Goal: Task Accomplishment & Management: Manage account settings

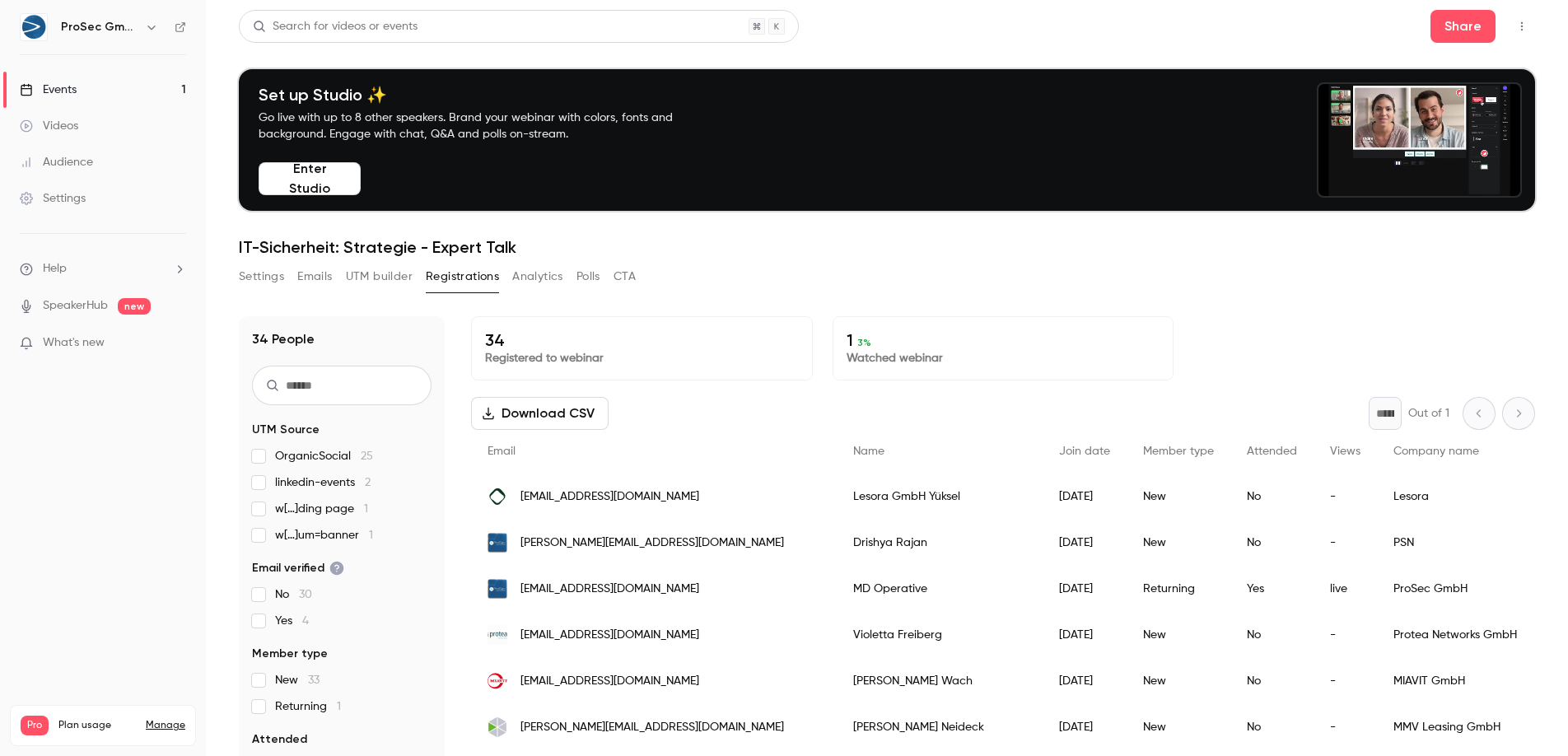
click at [320, 277] on button "Emails" at bounding box center [314, 277] width 35 height 27
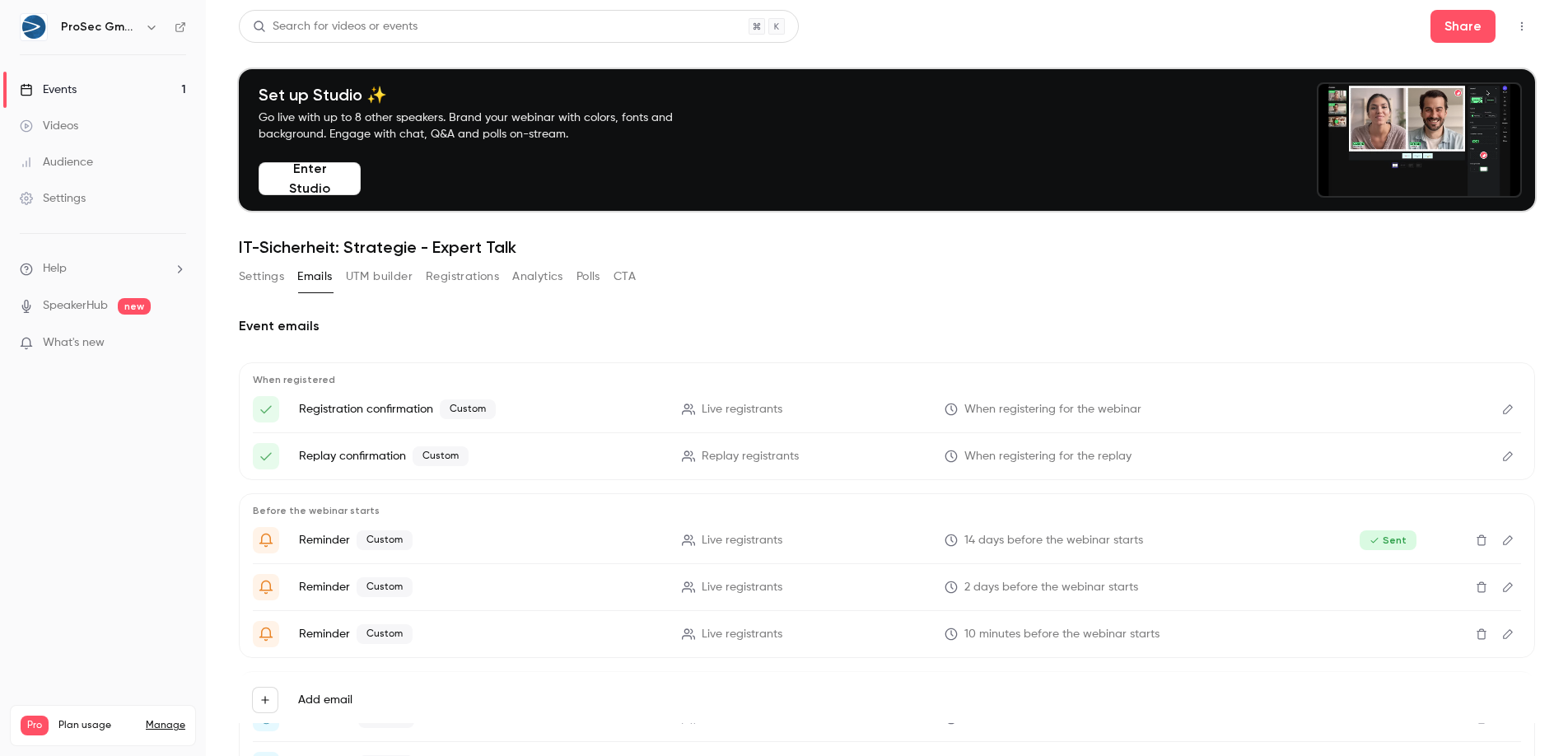
click at [1502, 535] on icon "Edit" at bounding box center [1507, 539] width 10 height 10
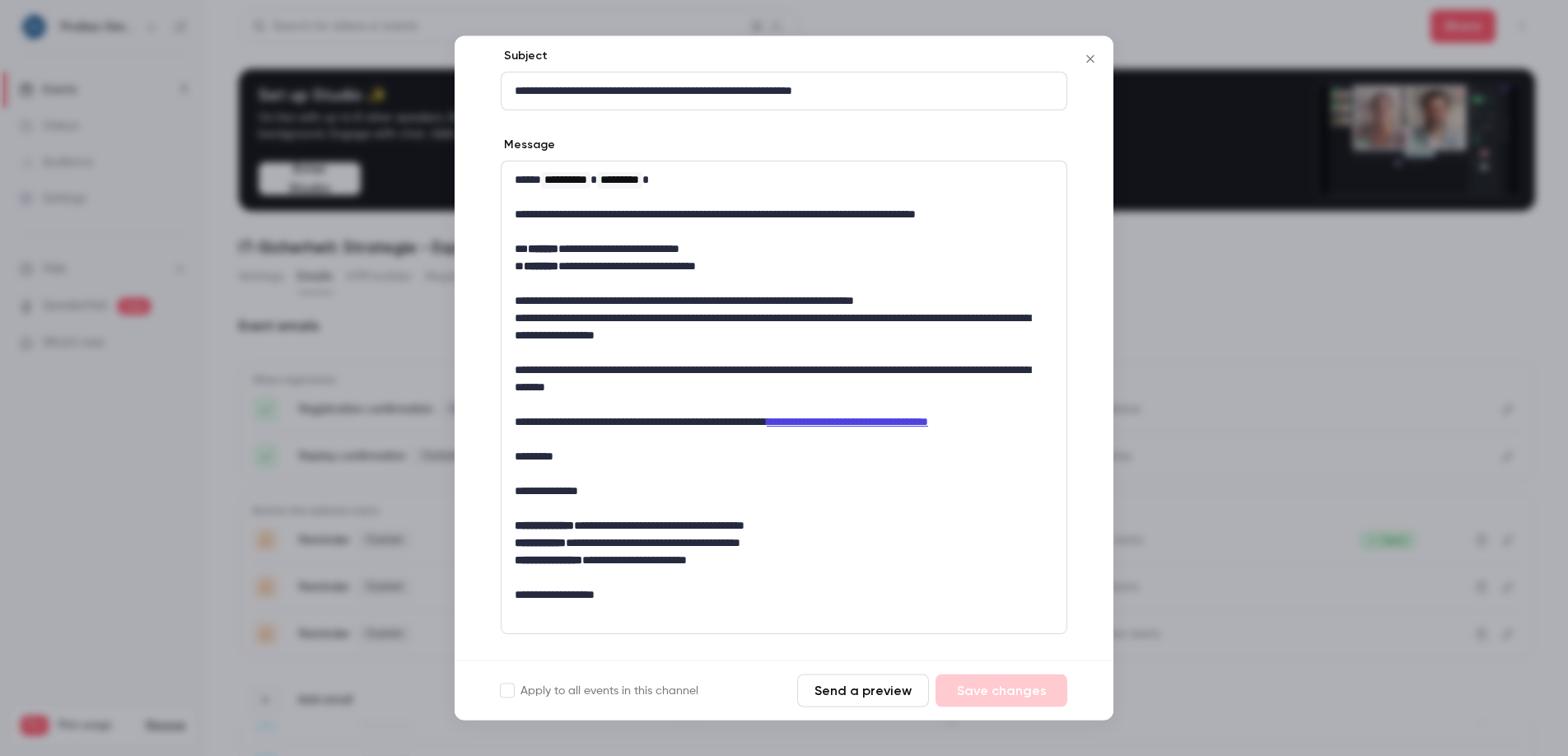
scroll to position [295, 0]
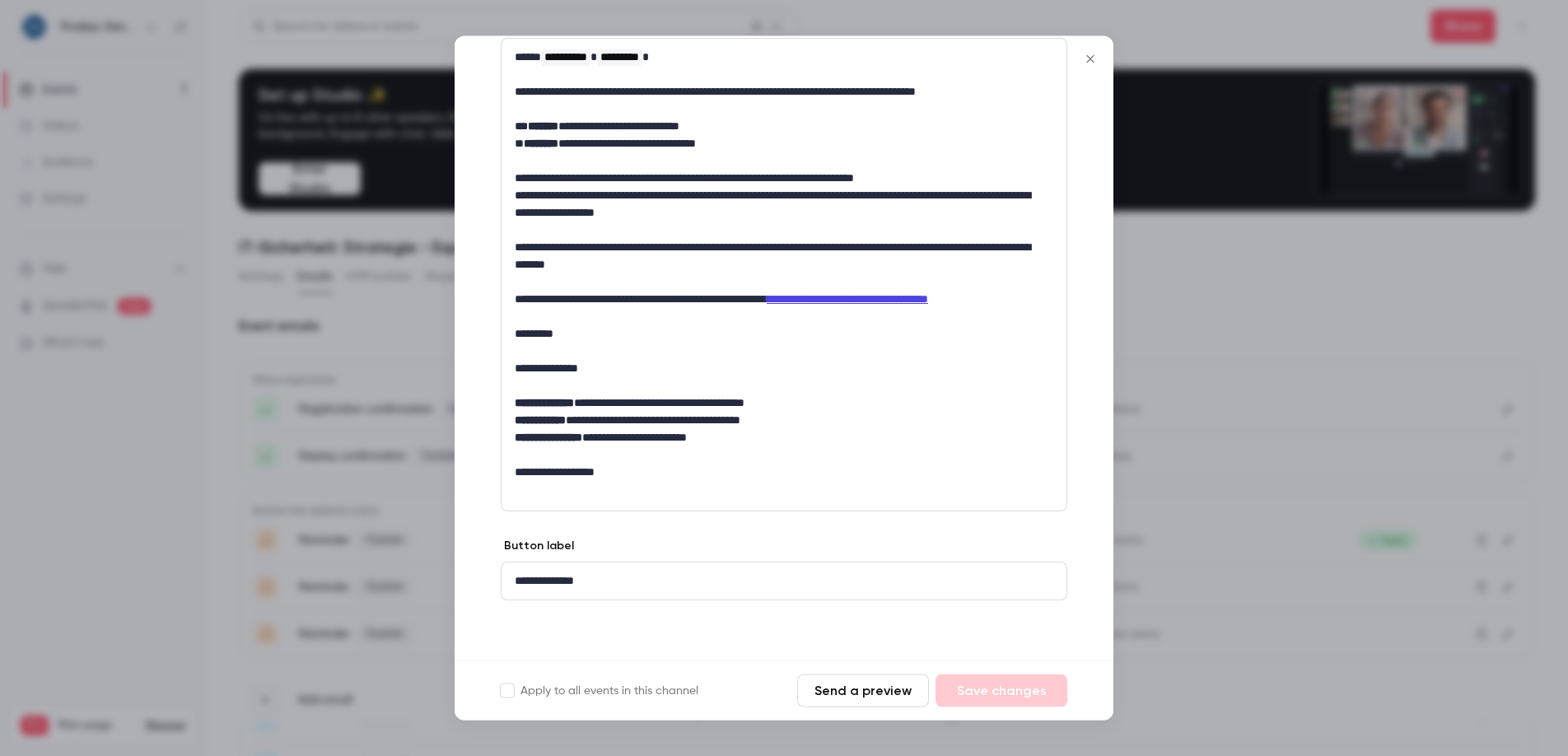
click at [1088, 52] on icon "Close" at bounding box center [1090, 59] width 20 height 13
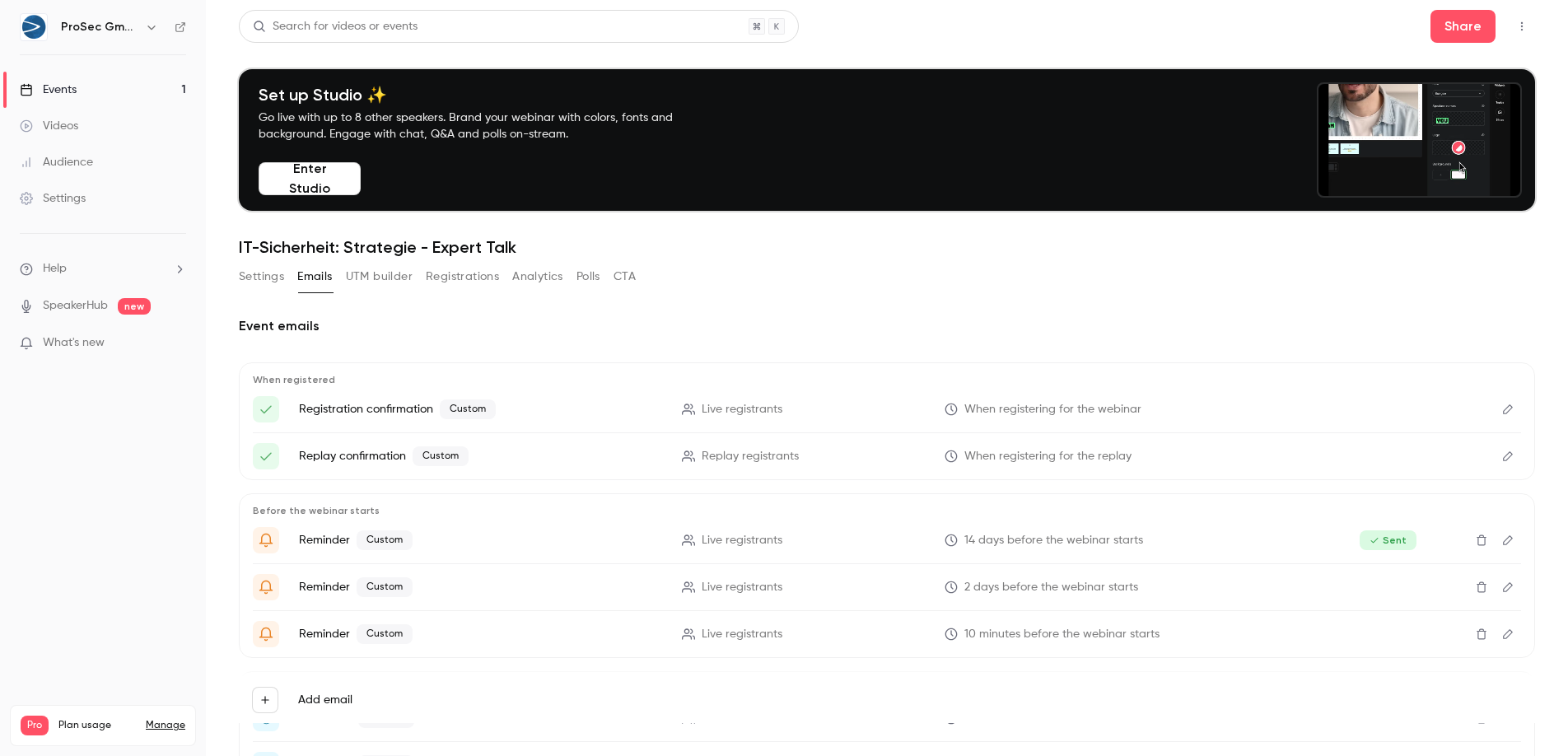
click at [1503, 585] on button "Edit" at bounding box center [1508, 587] width 27 height 27
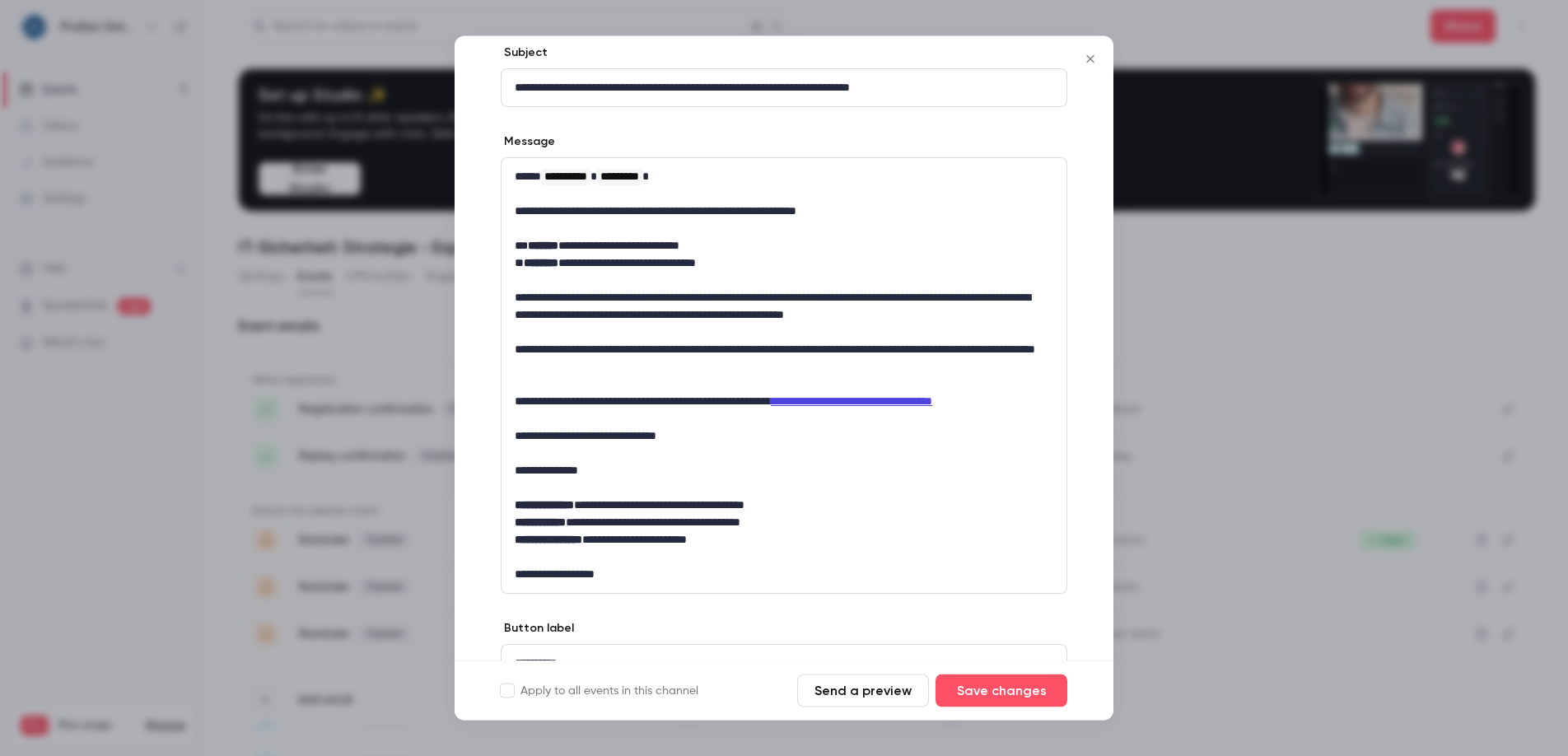
scroll to position [259, 0]
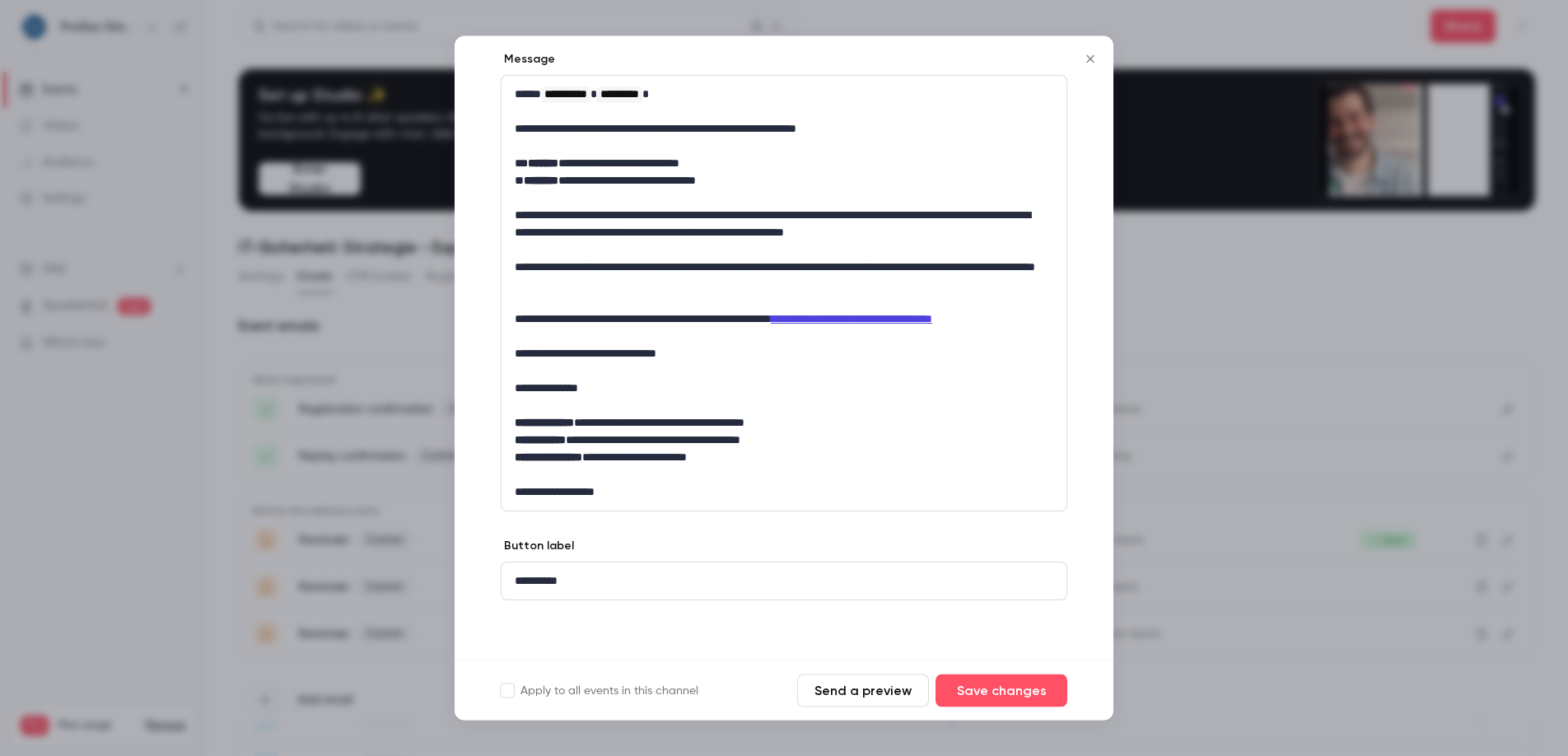
click at [1086, 53] on icon "Close" at bounding box center [1090, 59] width 20 height 13
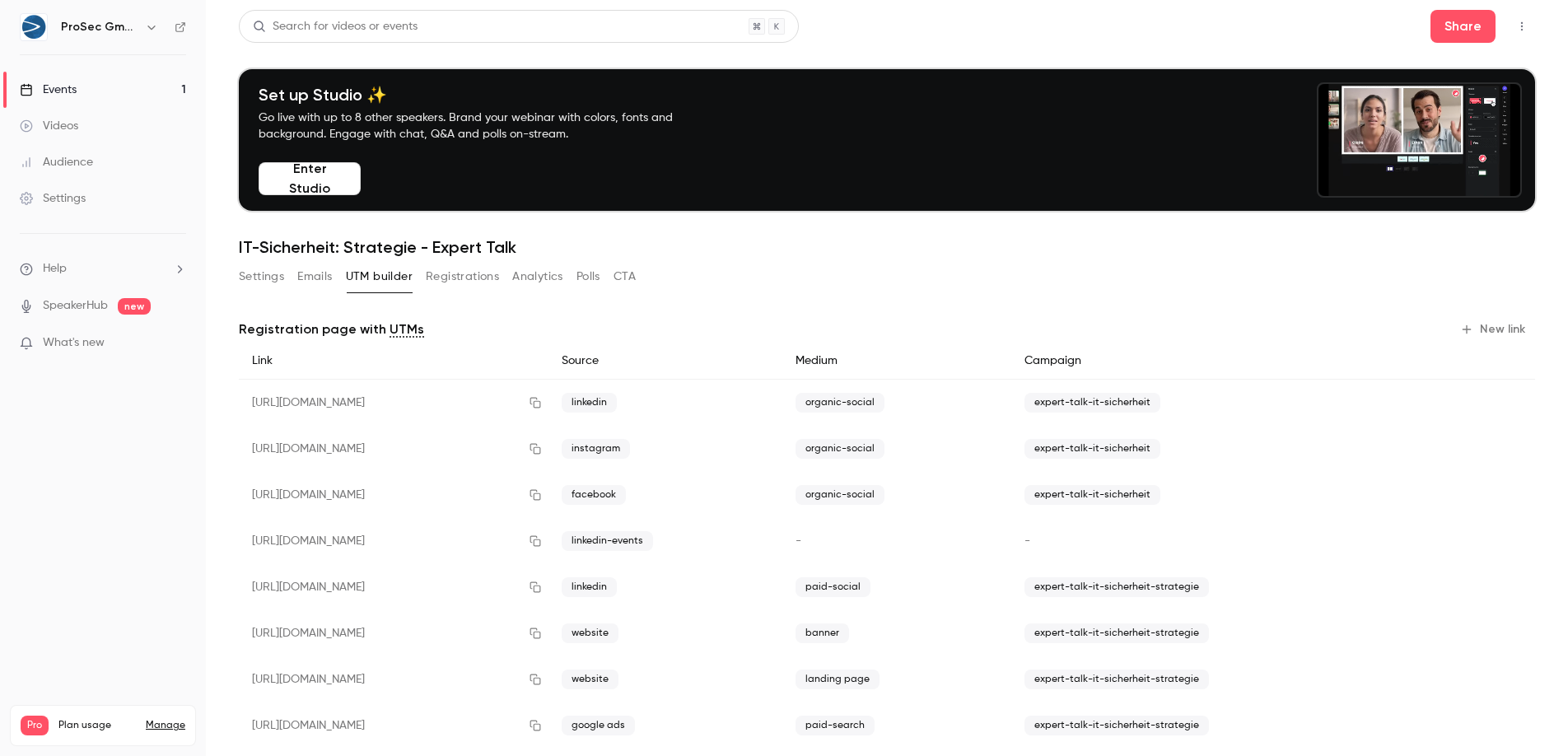
click at [444, 276] on button "Registrations" at bounding box center [462, 277] width 74 height 27
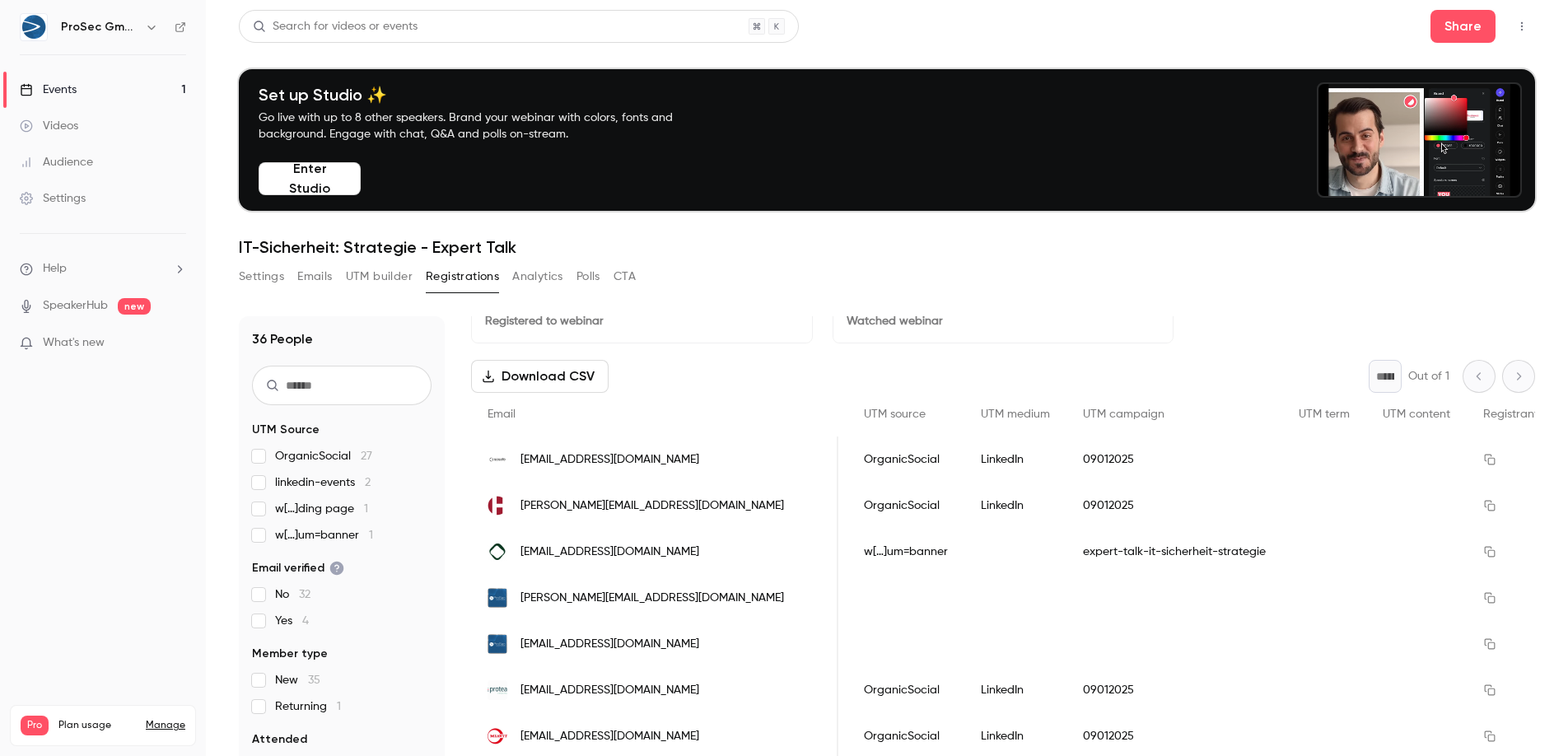
scroll to position [0, 3153]
